Goal: Check status: Check status

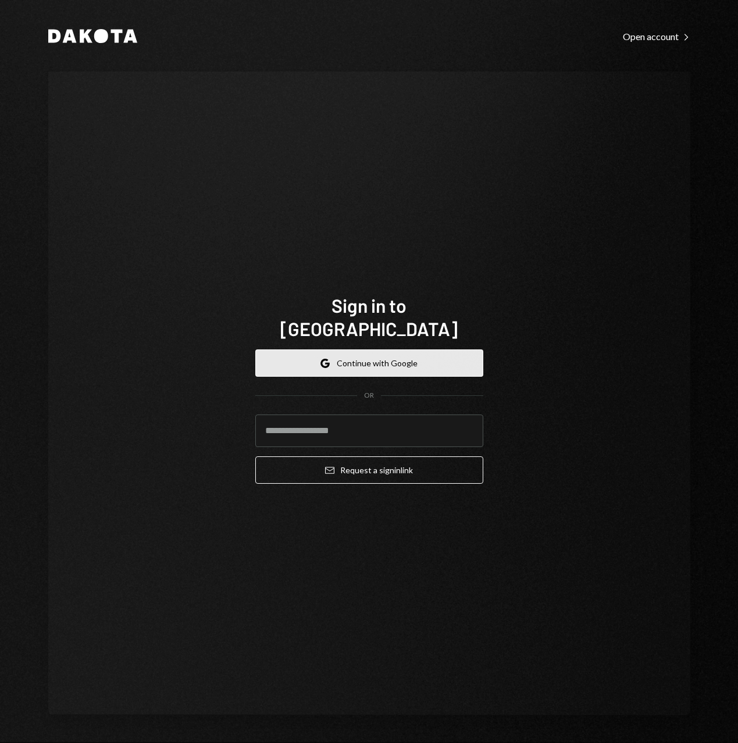
click at [372, 349] on button "Google Continue with Google" at bounding box center [369, 362] width 228 height 27
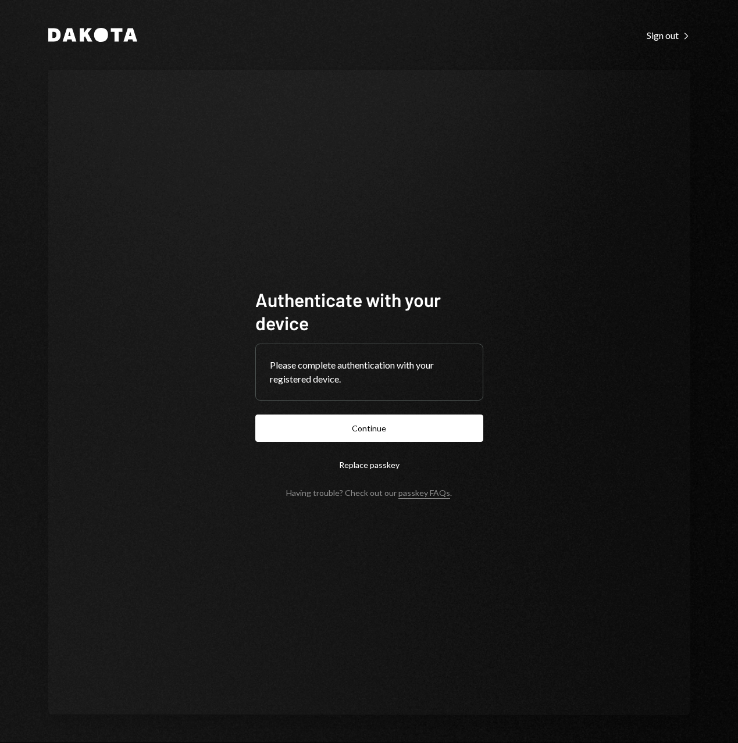
click at [376, 429] on button "Continue" at bounding box center [369, 427] width 228 height 27
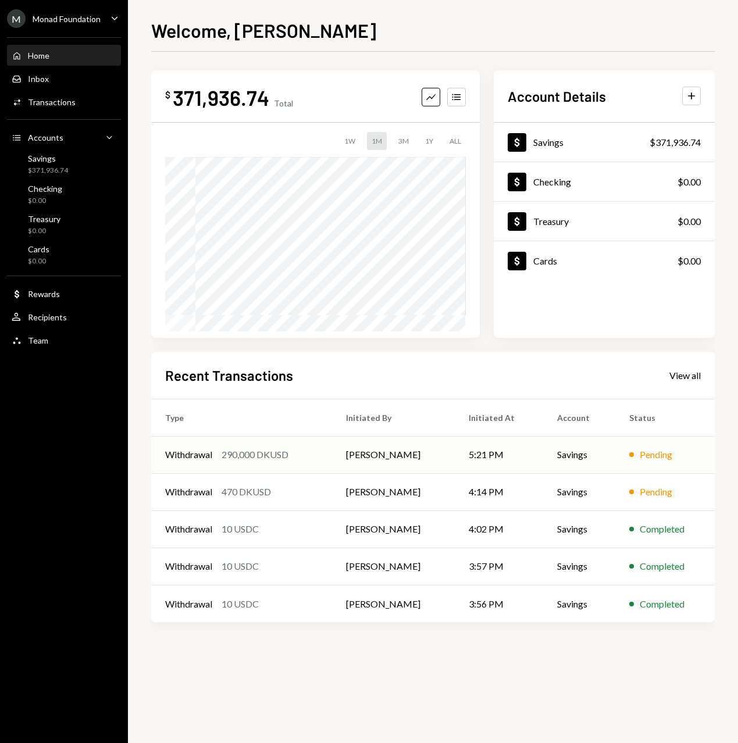
click at [313, 452] on div "Withdrawal 290,000 DKUSD" at bounding box center [241, 455] width 153 height 14
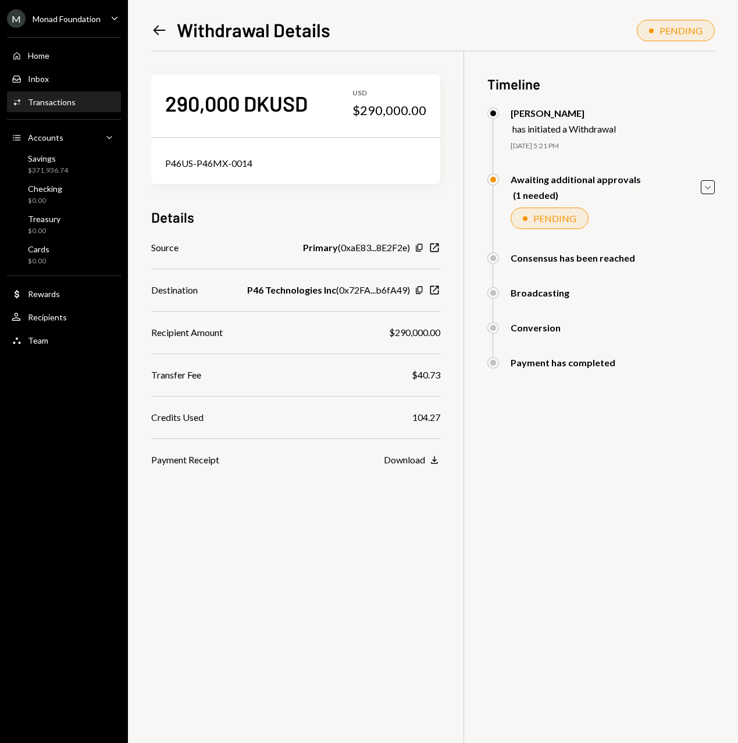
click at [151, 29] on div "Left Arrow Withdrawal Details PENDING 290,000 DKUSD USD $290,000.00 P46US-P46MX…" at bounding box center [433, 371] width 610 height 743
click at [152, 28] on icon "Left Arrow" at bounding box center [159, 30] width 16 height 16
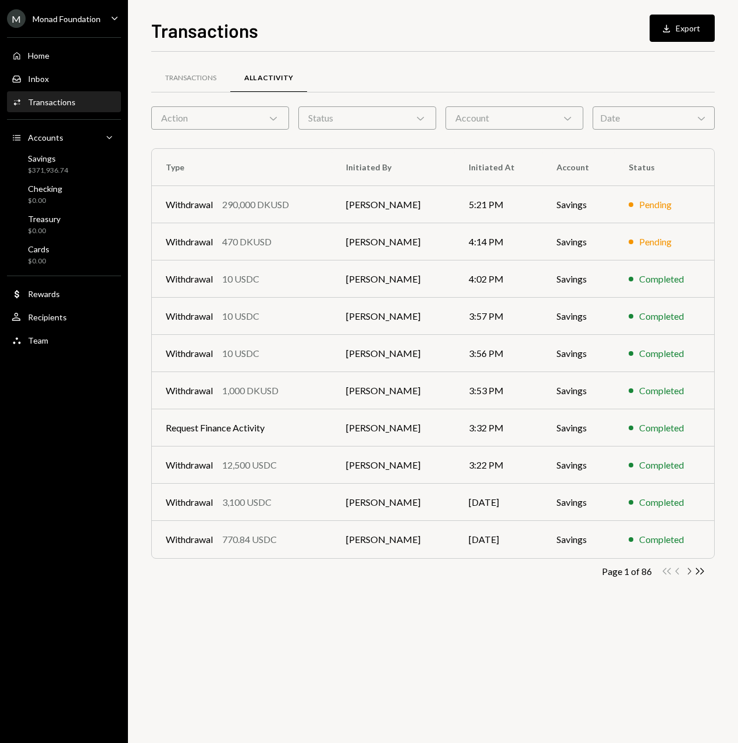
click at [687, 568] on icon "Chevron Right" at bounding box center [688, 571] width 11 height 11
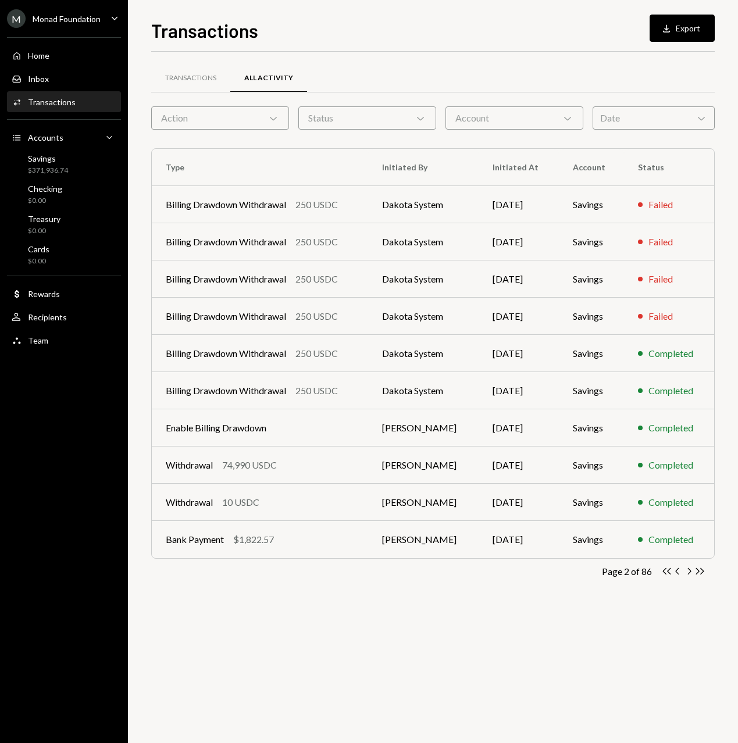
click at [253, 117] on div "Action Chevron Down" at bounding box center [220, 117] width 138 height 23
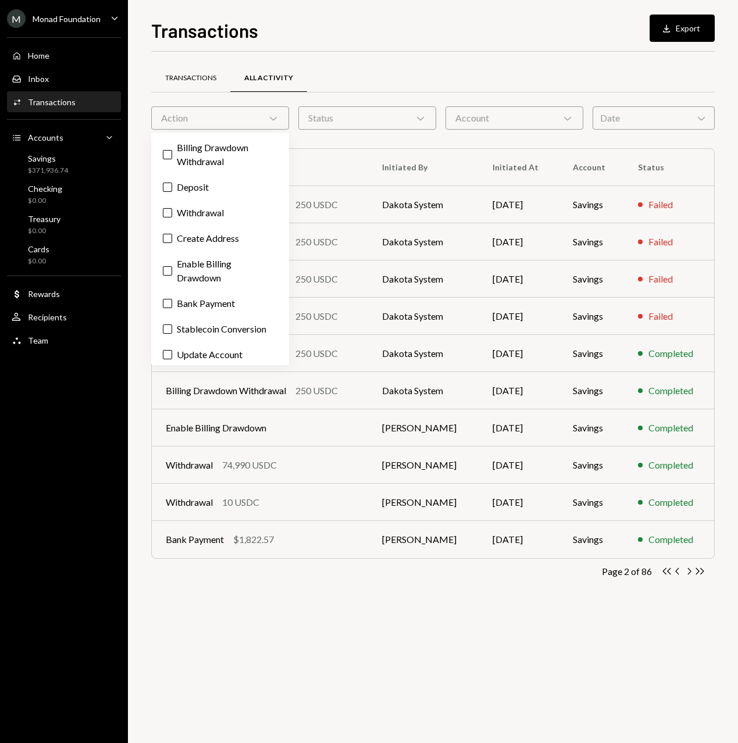
click at [189, 74] on div "Transactions" at bounding box center [190, 78] width 51 height 10
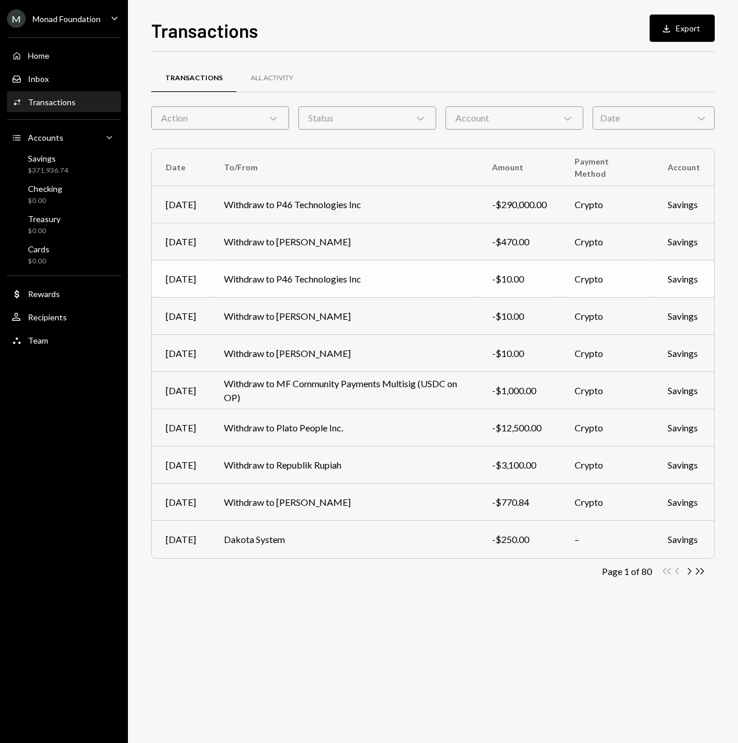
click at [282, 277] on td "Withdraw to P46 Technologies Inc" at bounding box center [344, 278] width 268 height 37
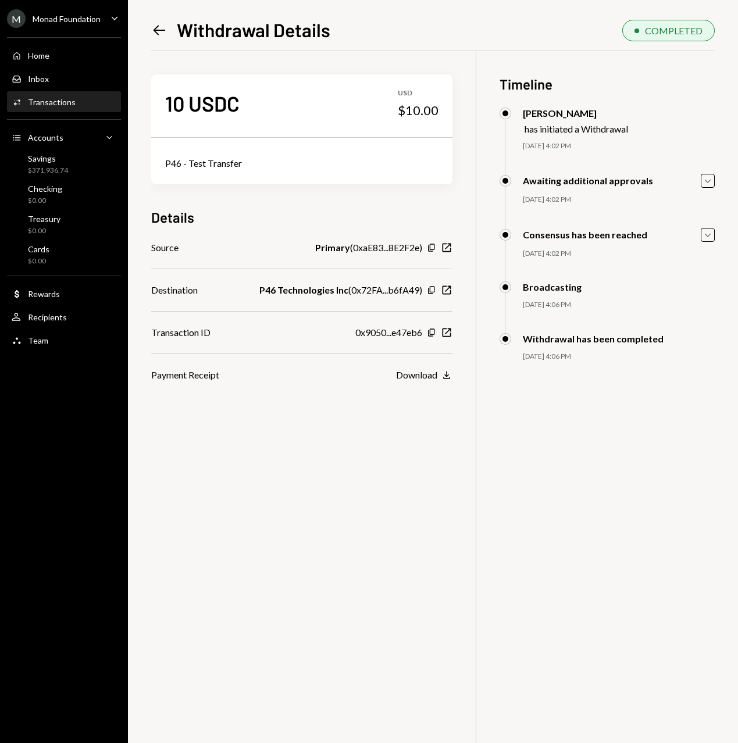
click at [156, 24] on icon "Left Arrow" at bounding box center [159, 30] width 16 height 16
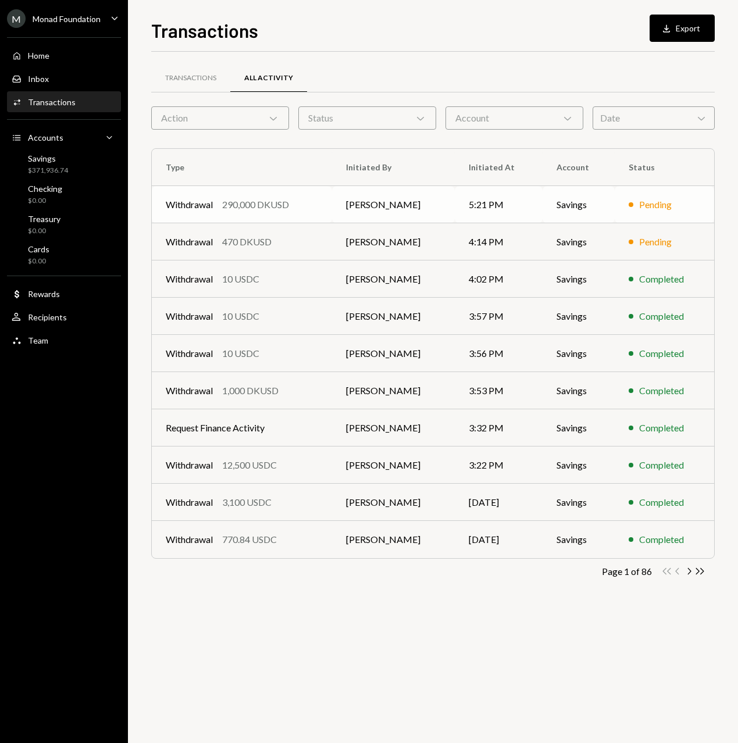
click at [263, 209] on div "290,000 DKUSD" at bounding box center [255, 205] width 67 height 14
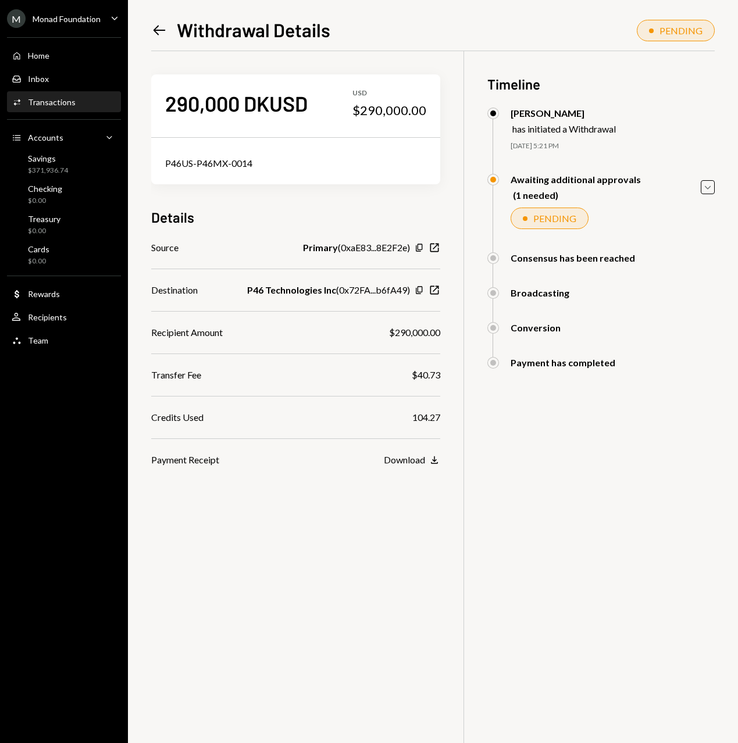
click at [160, 27] on icon "Left Arrow" at bounding box center [159, 30] width 16 height 16
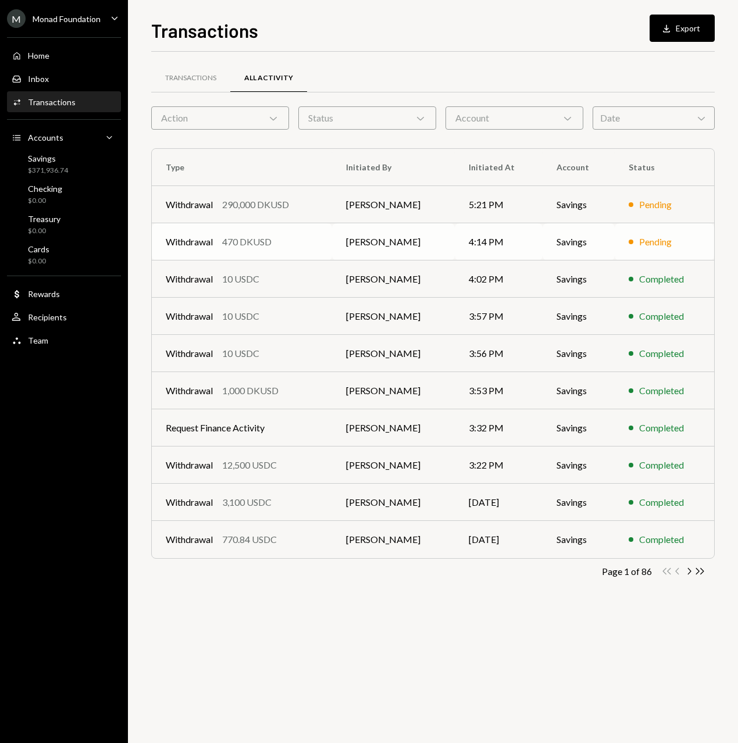
click at [262, 241] on div "470 DKUSD" at bounding box center [246, 242] width 49 height 14
